Goal: Task Accomplishment & Management: Complete application form

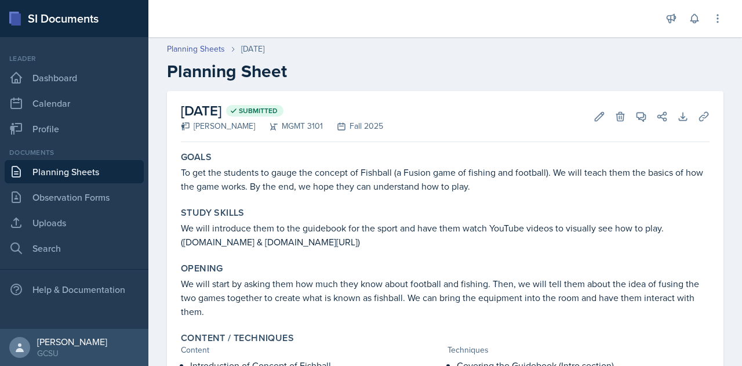
click at [67, 170] on link "Planning Sheets" at bounding box center [74, 171] width 139 height 23
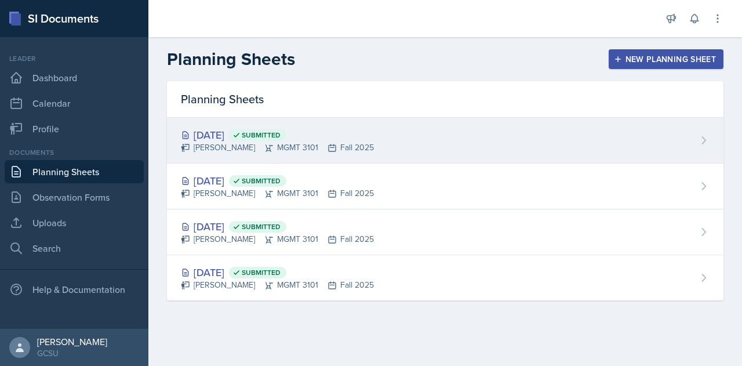
click at [410, 141] on div "[DATE] Submitted [PERSON_NAME] MGMT 3101 Fall 2025" at bounding box center [445, 141] width 556 height 46
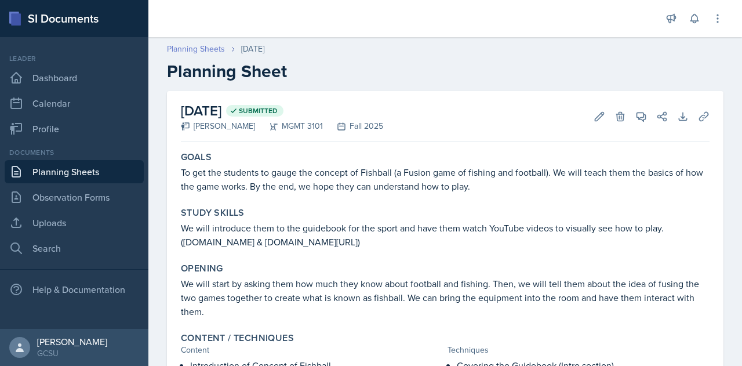
click at [193, 46] on link "Planning Sheets" at bounding box center [196, 49] width 58 height 12
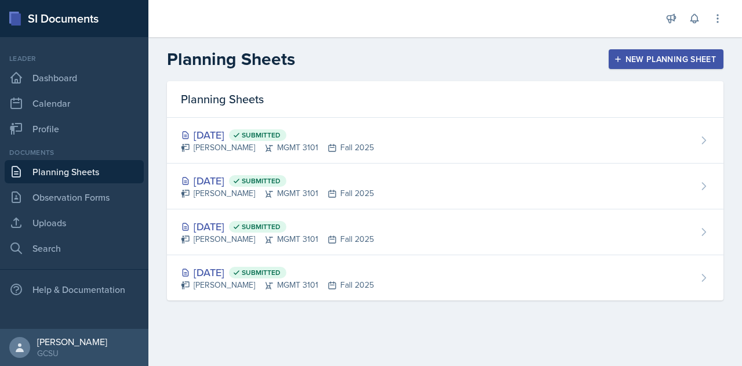
click at [652, 55] on div "New Planning Sheet" at bounding box center [666, 58] width 100 height 9
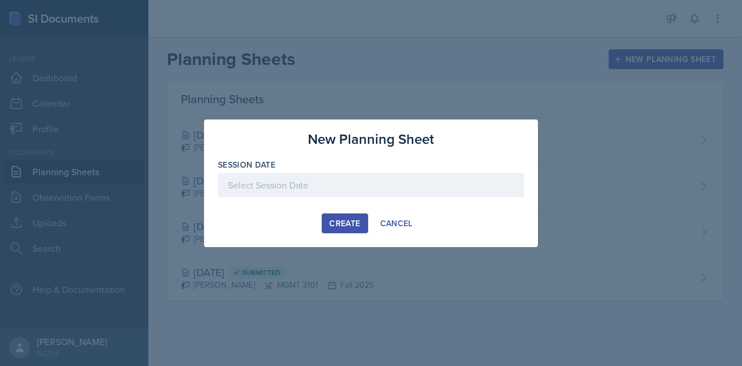
click at [314, 189] on div at bounding box center [371, 185] width 306 height 24
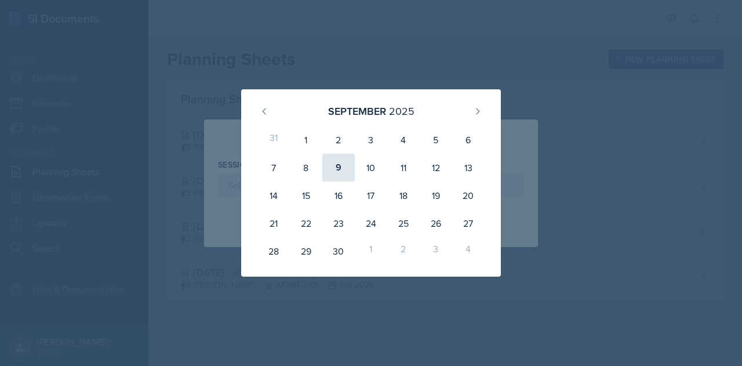
click at [338, 174] on div "9" at bounding box center [338, 168] width 32 height 28
type input "[DATE]"
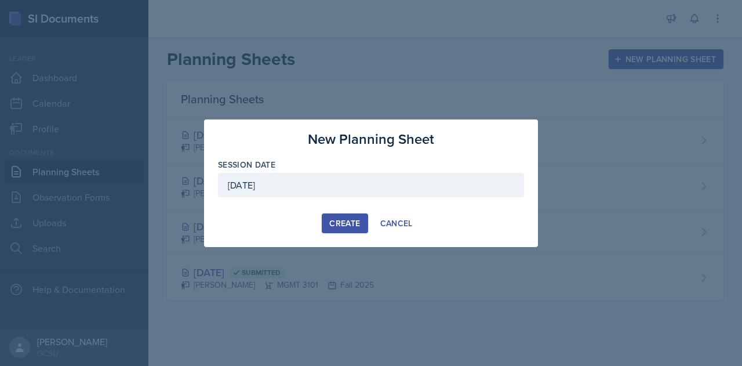
click at [349, 220] on div "Create" at bounding box center [344, 222] width 31 height 9
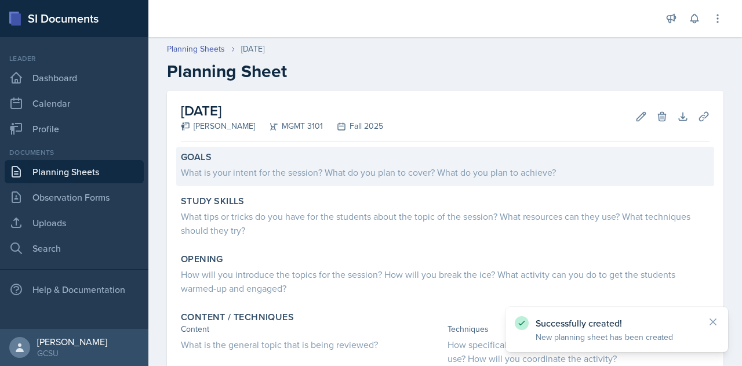
click at [285, 171] on div "What is your intent for the session? What do you plan to cover? What do you pla…" at bounding box center [445, 172] width 528 height 14
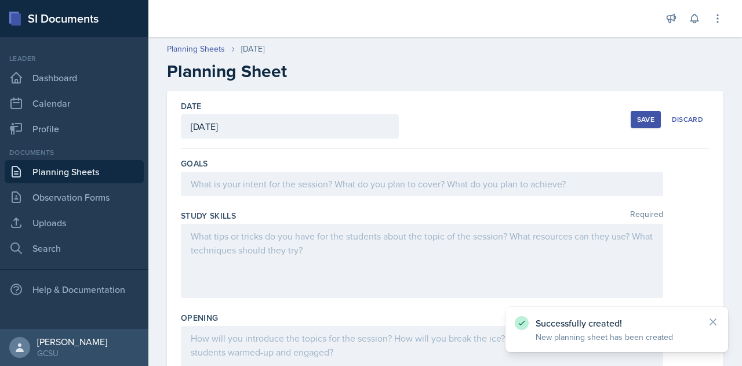
click at [252, 180] on div at bounding box center [422, 183] width 482 height 24
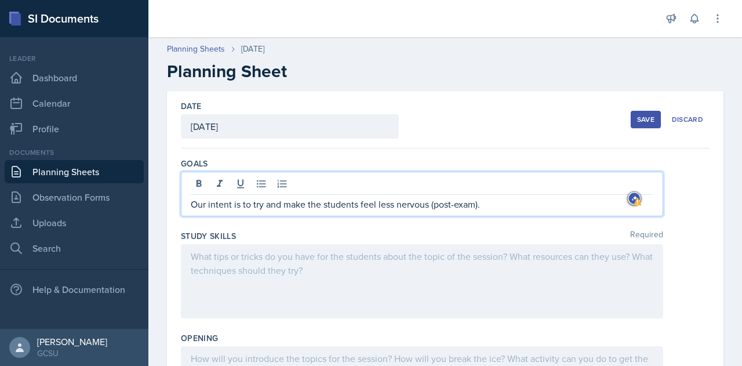
click at [275, 206] on p "Our intent is to try and make the students feel less nervous (post-exam)." at bounding box center [422, 204] width 462 height 14
click at [276, 203] on p "Our intent is to try and make the students feel less nervous (post-exam)." at bounding box center [422, 204] width 462 height 14
click at [274, 203] on p "Our intent is to try and make the students feel less nervous (post-exam)." at bounding box center [422, 204] width 462 height 14
click at [422, 207] on p "Our intent is to try to make the students feel less nervous (post-exam)." at bounding box center [422, 204] width 462 height 14
click at [262, 258] on div at bounding box center [422, 281] width 482 height 74
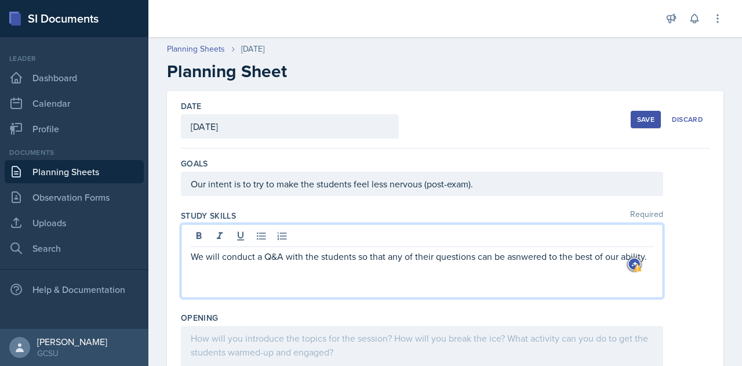
click at [535, 257] on p "We will conduct a Q&A with the students so that any of their questions can be a…" at bounding box center [422, 256] width 462 height 14
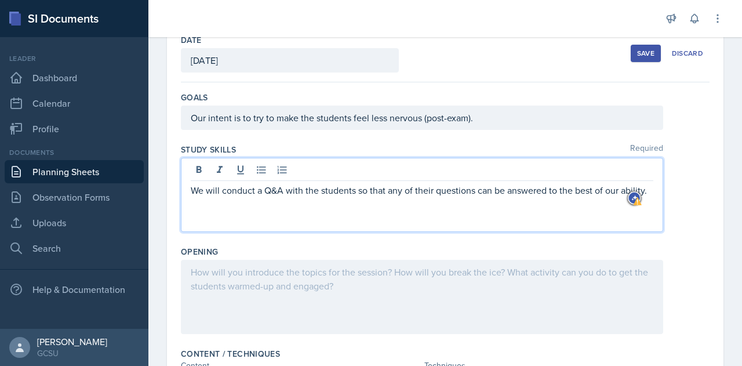
click at [262, 276] on p at bounding box center [422, 272] width 462 height 14
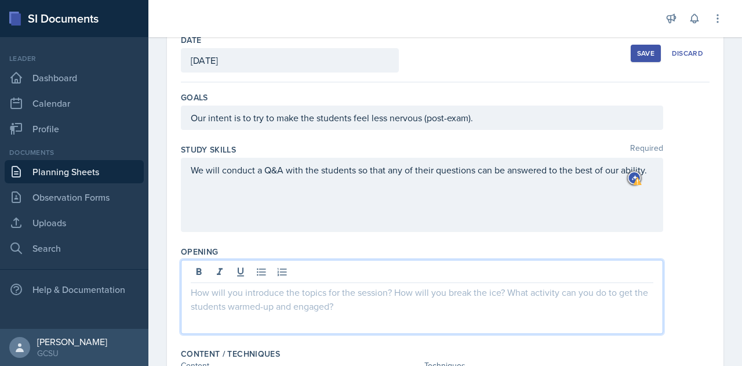
scroll to position [86, 0]
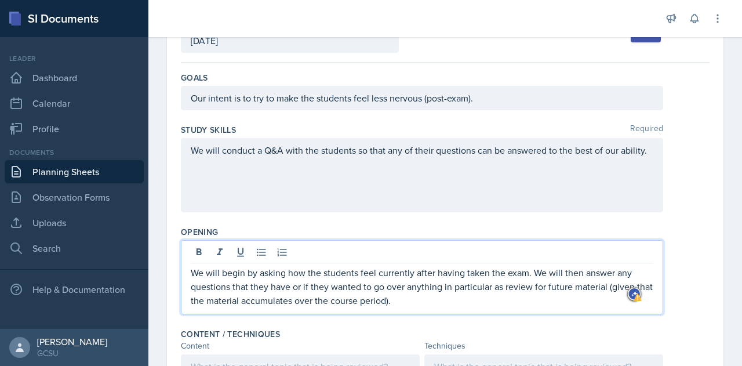
click at [342, 287] on p "We will begin by asking how the students feel currently after having taken the …" at bounding box center [422, 286] width 462 height 42
click at [506, 286] on p "We will begin by asking how the students feel currently after having taken the …" at bounding box center [422, 286] width 462 height 42
click at [361, 273] on p "We will begin by asking how the students feel now after taking the exam. We wil…" at bounding box center [422, 286] width 462 height 42
click at [437, 272] on p "We will begin by asking how the students how they feel now after taking the exa…" at bounding box center [422, 286] width 462 height 42
click at [421, 273] on p "We will begin by asking how the students how they after taking the exam. We wil…" at bounding box center [422, 286] width 462 height 42
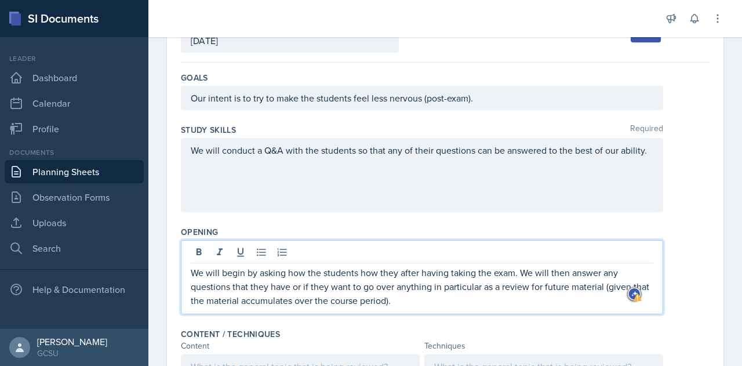
click at [475, 275] on p "We will begin by asking how the students how they after having taking the exam.…" at bounding box center [422, 286] width 462 height 42
click at [298, 272] on p "We will begin by asking how the students how they after having taken the exam. …" at bounding box center [422, 286] width 462 height 42
click at [294, 272] on p "We will begin by asking how the students how they after having taken the exam. …" at bounding box center [422, 286] width 462 height 42
click at [392, 271] on p "We will begin by asking the students how they after having taken the exam. We w…" at bounding box center [422, 286] width 462 height 42
click at [459, 299] on p "We will begin by asking the students how they feel after having taken the exam.…" at bounding box center [422, 286] width 462 height 42
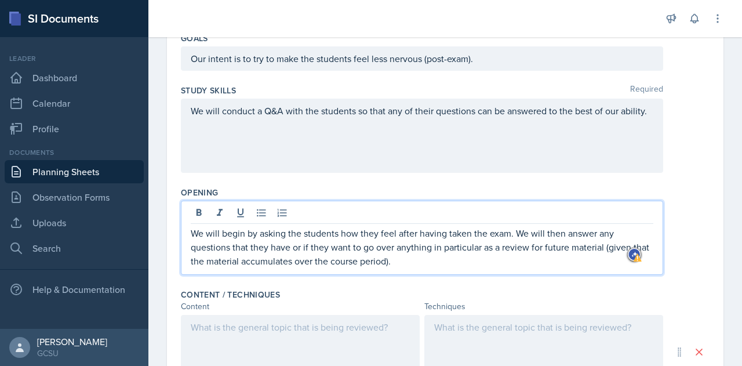
scroll to position [126, 0]
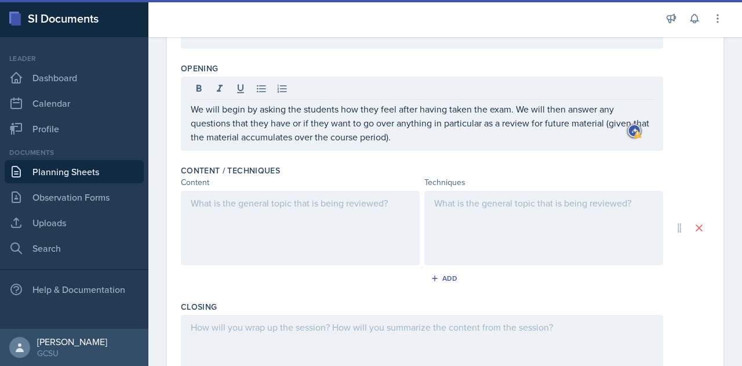
click at [218, 213] on div at bounding box center [300, 228] width 239 height 74
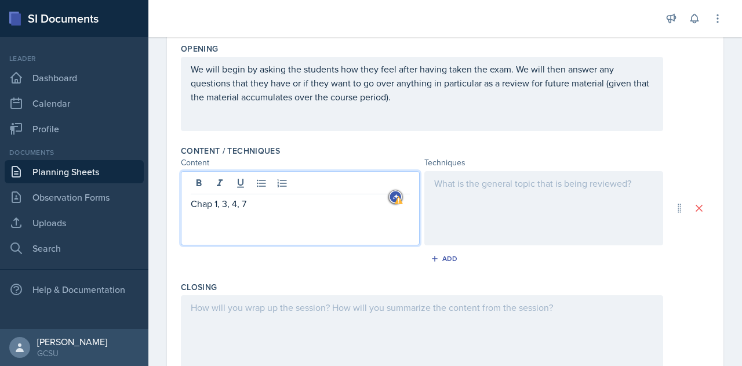
click at [529, 187] on div at bounding box center [543, 208] width 239 height 74
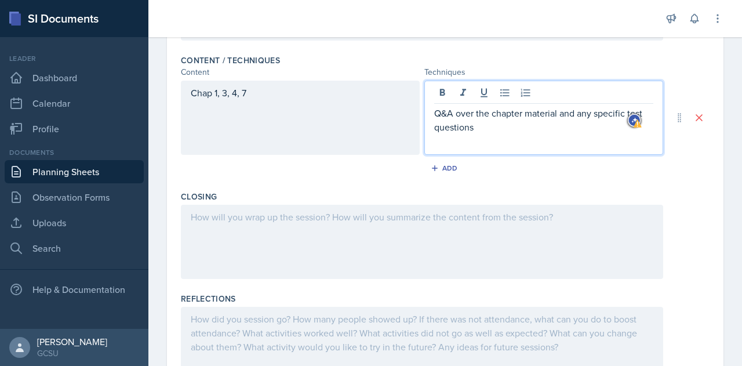
click at [294, 220] on p at bounding box center [422, 217] width 462 height 14
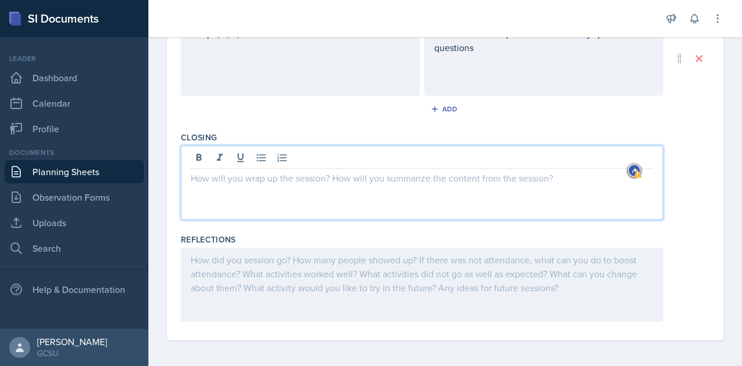
scroll to position [419, 0]
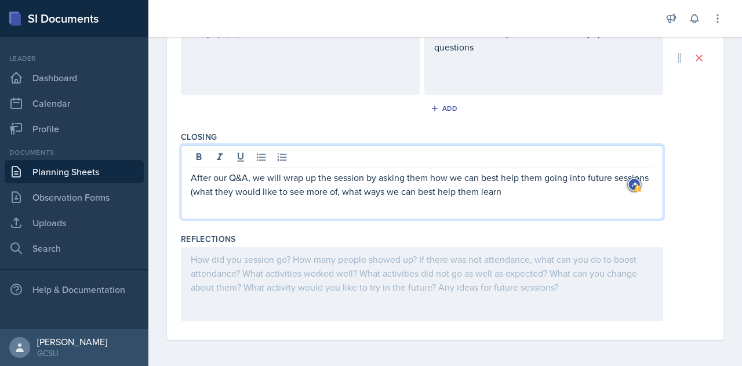
click at [382, 192] on p "After our Q&A, we will wrap up the session by asking them how we can best help …" at bounding box center [422, 184] width 462 height 28
click at [382, 193] on p "After our Q&A, we will wrap up the session by asking them how we can best help …" at bounding box center [422, 184] width 462 height 28
click at [380, 193] on p "After our Q&A, we will wrap up the session by asking them how we can best help …" at bounding box center [422, 184] width 462 height 28
click at [557, 189] on p "After our Q&A, we will wrap up the session by asking them how we can best help …" at bounding box center [422, 184] width 462 height 28
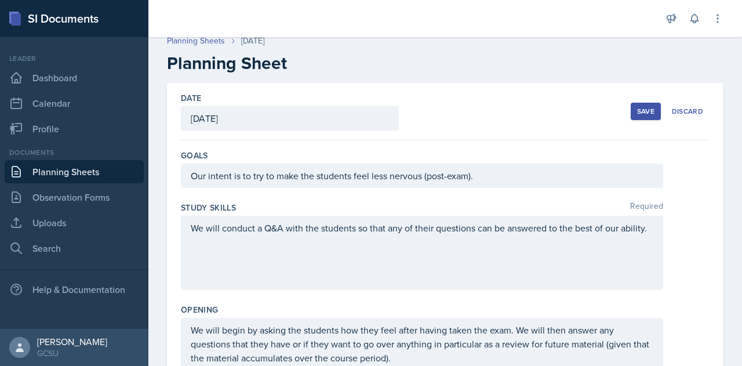
scroll to position [0, 0]
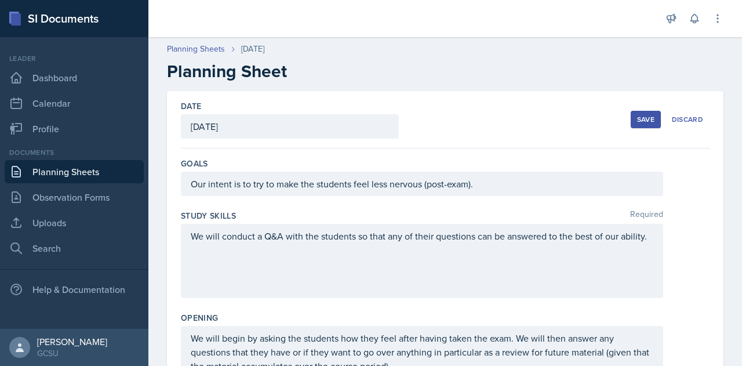
click at [638, 120] on div "Save" at bounding box center [645, 119] width 17 height 9
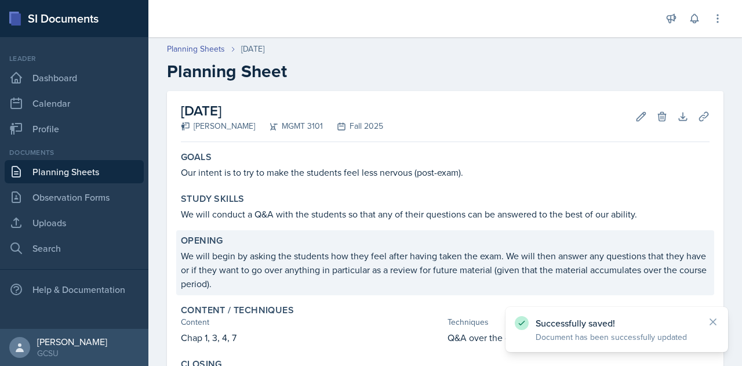
scroll to position [185, 0]
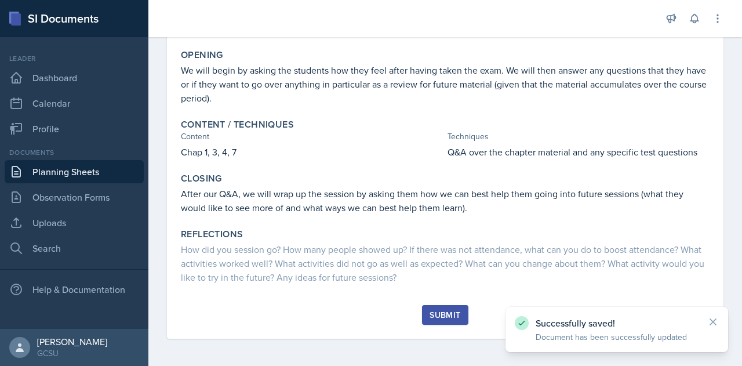
click at [444, 317] on div "Submit" at bounding box center [444, 314] width 31 height 9
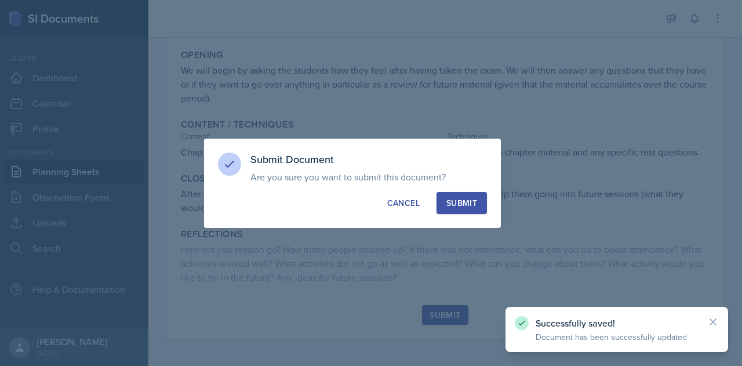
click at [446, 201] on div "Submit" at bounding box center [461, 203] width 31 height 12
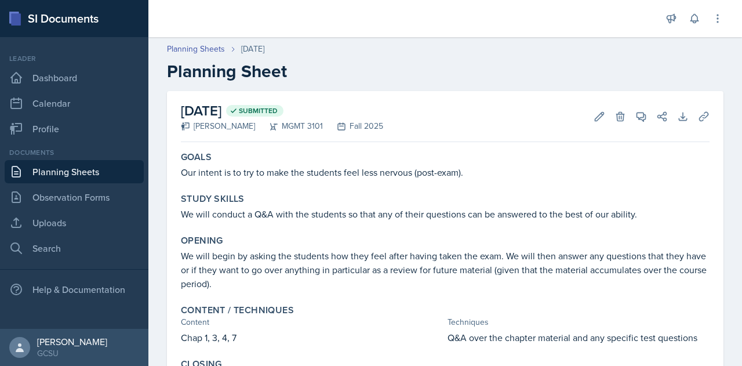
scroll to position [108, 0]
